Goal: Find specific page/section: Find specific page/section

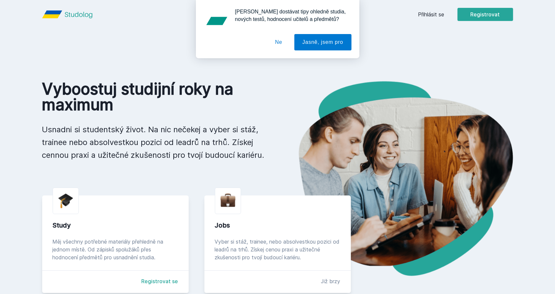
click at [437, 18] on div "[PERSON_NAME] dostávat tipy ohledně studia, nových testů, hodnocení učitelů a p…" at bounding box center [277, 29] width 555 height 58
click at [332, 38] on button "Jasně, jsem pro" at bounding box center [322, 42] width 57 height 16
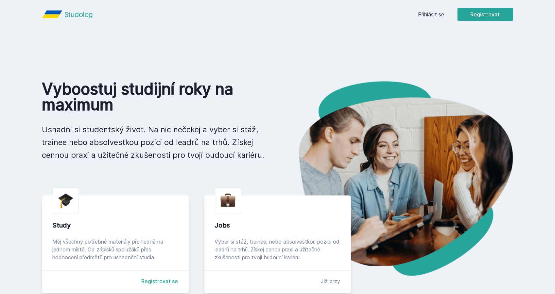
click at [435, 13] on link "Přihlásit se" at bounding box center [431, 14] width 26 height 8
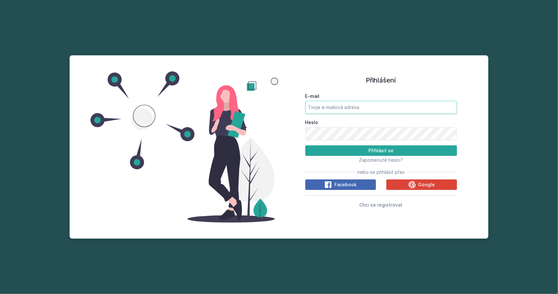
click at [368, 106] on input "E-mail" at bounding box center [381, 107] width 152 height 13
click at [401, 185] on button "Google" at bounding box center [422, 184] width 71 height 10
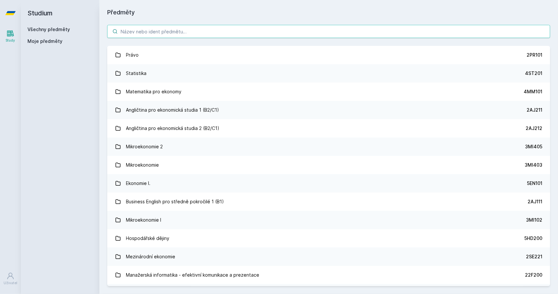
click at [180, 31] on input "search" at bounding box center [328, 31] width 443 height 13
paste input "11F201"
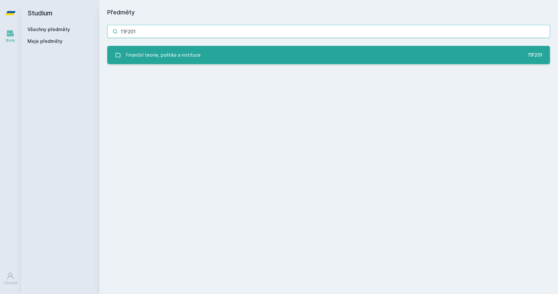
type input "11F201"
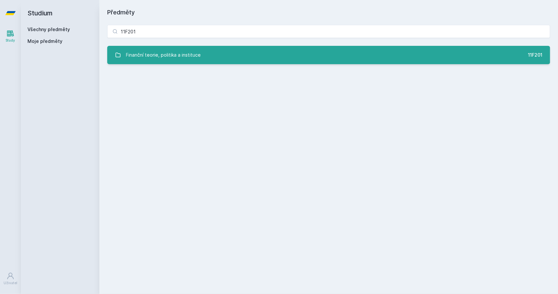
click at [178, 56] on div "Finanční teorie, politika a instituce" at bounding box center [163, 54] width 75 height 13
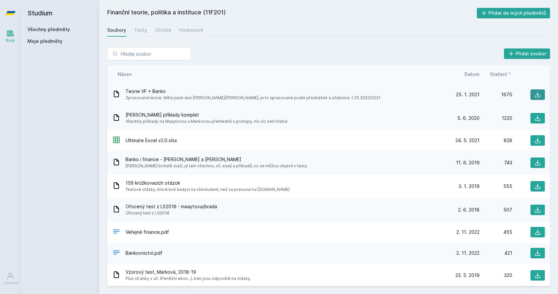
click at [536, 93] on icon at bounding box center [538, 94] width 7 height 7
